Goal: Task Accomplishment & Management: Use online tool/utility

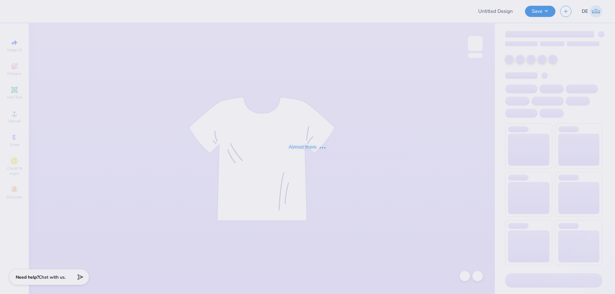
type input "UTK Club Soccer hat"
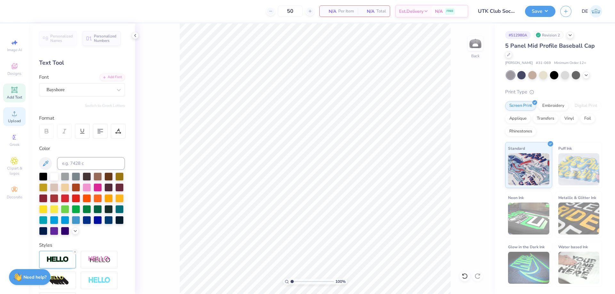
click at [12, 115] on icon at bounding box center [15, 114] width 8 height 8
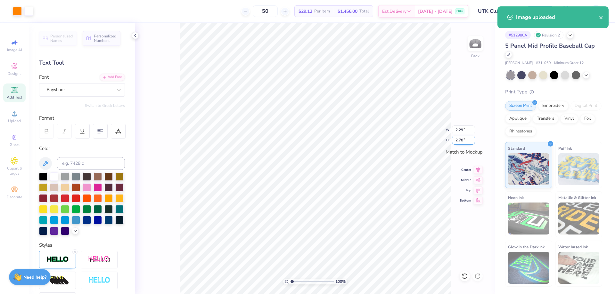
click at [459, 139] on input "2.78" at bounding box center [463, 140] width 23 height 9
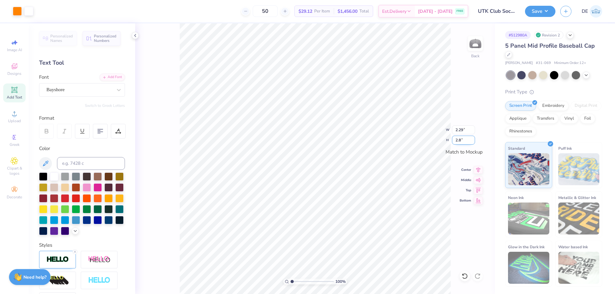
type input "2.8"
type input "2.30"
type input "2.80"
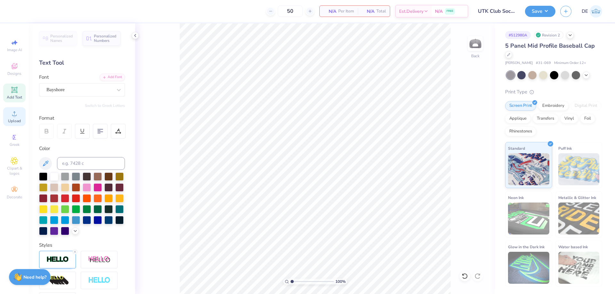
click at [14, 119] on span "Upload" at bounding box center [14, 120] width 13 height 5
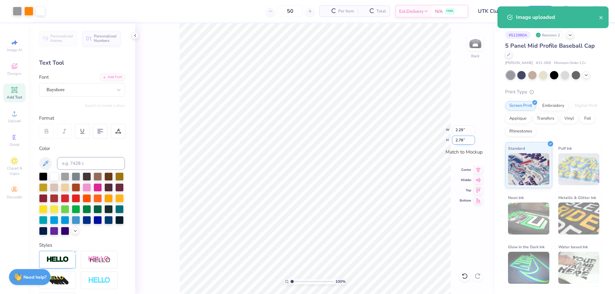
click at [462, 140] on input "2.78" at bounding box center [463, 140] width 23 height 9
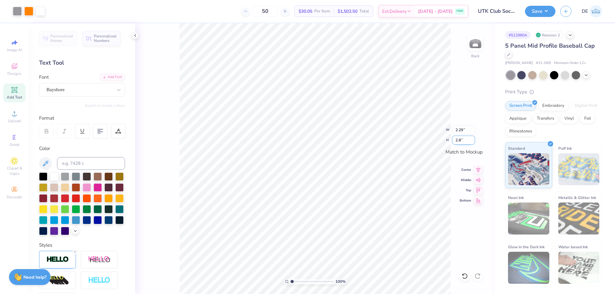
type input "2.8"
type input "2.30"
type input "2.80"
click at [552, 116] on div "Transfers" at bounding box center [546, 118] width 26 height 10
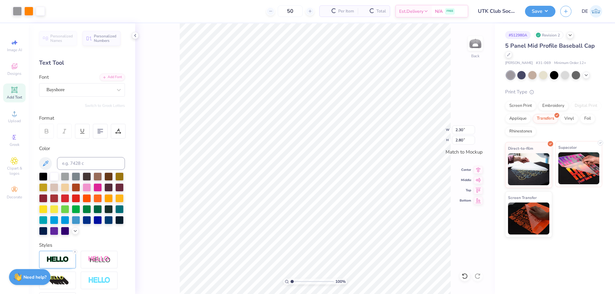
click at [565, 161] on img at bounding box center [578, 168] width 41 height 32
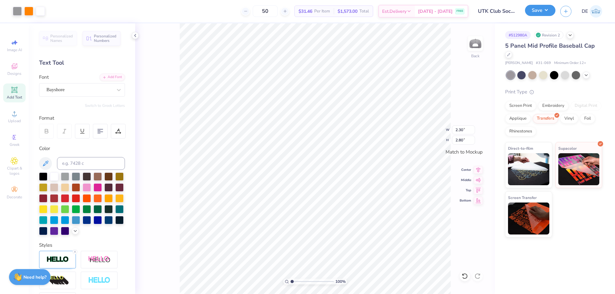
click at [536, 14] on button "Save" at bounding box center [540, 10] width 30 height 11
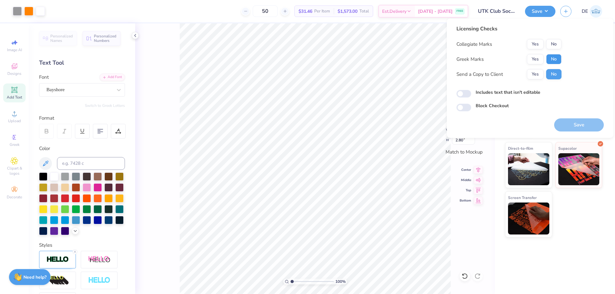
click at [550, 57] on button "No" at bounding box center [553, 59] width 15 height 10
click at [535, 46] on button "Yes" at bounding box center [535, 44] width 17 height 10
click at [567, 121] on button "Save" at bounding box center [579, 124] width 50 height 13
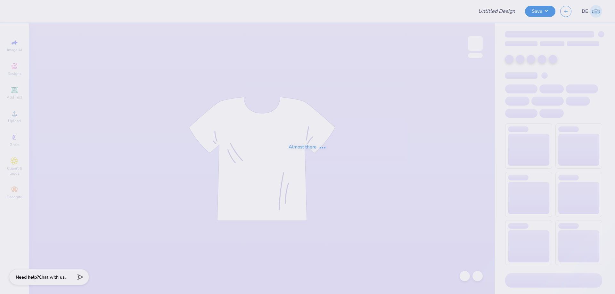
type input "AXO House"
type input "12"
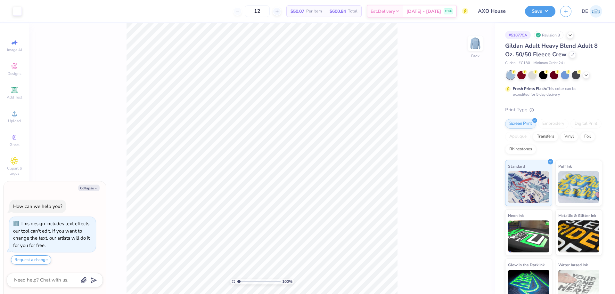
type textarea "x"
click at [462, 137] on input "6.96" at bounding box center [471, 134] width 23 height 9
type input "7"
type textarea "x"
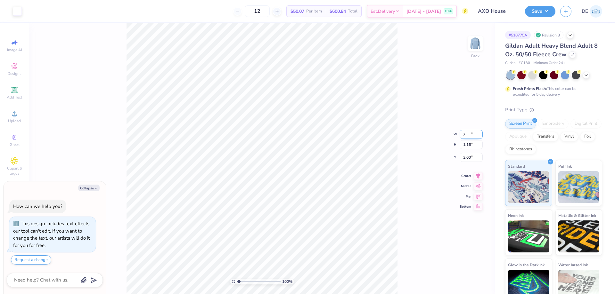
type input "7.00"
type input "1.17"
click at [466, 149] on input "3.00" at bounding box center [471, 152] width 23 height 9
type input "3"
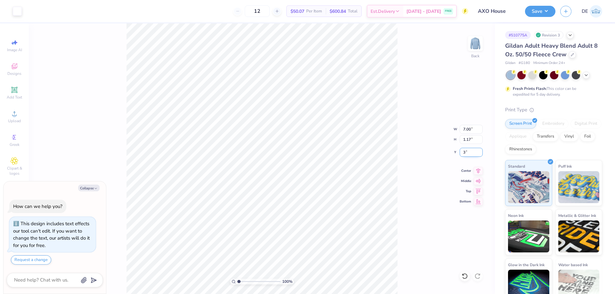
type textarea "x"
type input "3.00"
type textarea "x"
